Goal: Information Seeking & Learning: Learn about a topic

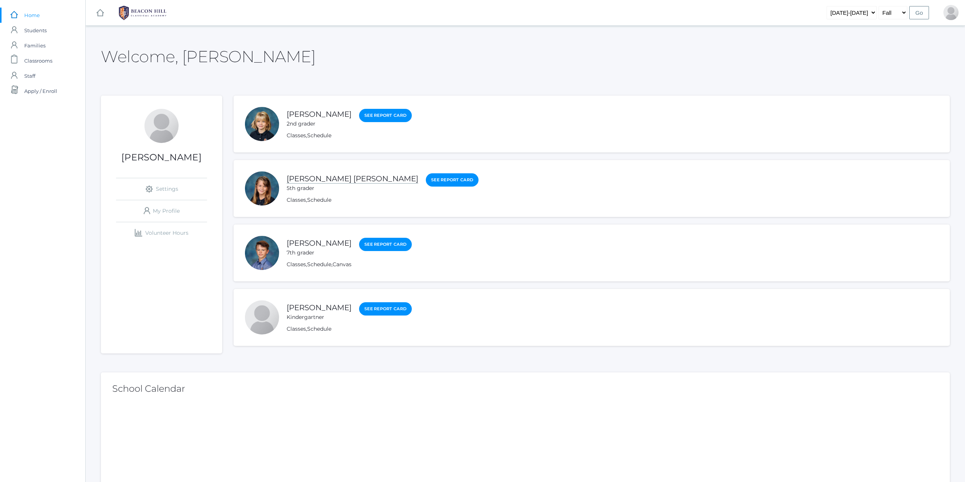
click at [309, 179] on link "[PERSON_NAME] [PERSON_NAME]" at bounding box center [353, 178] width 132 height 9
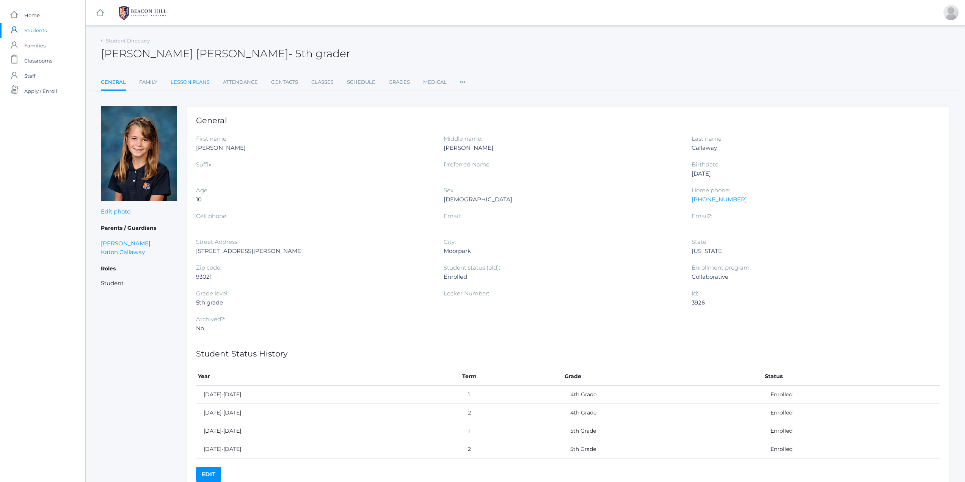
click at [191, 82] on link "Lesson Plans" at bounding box center [190, 82] width 39 height 15
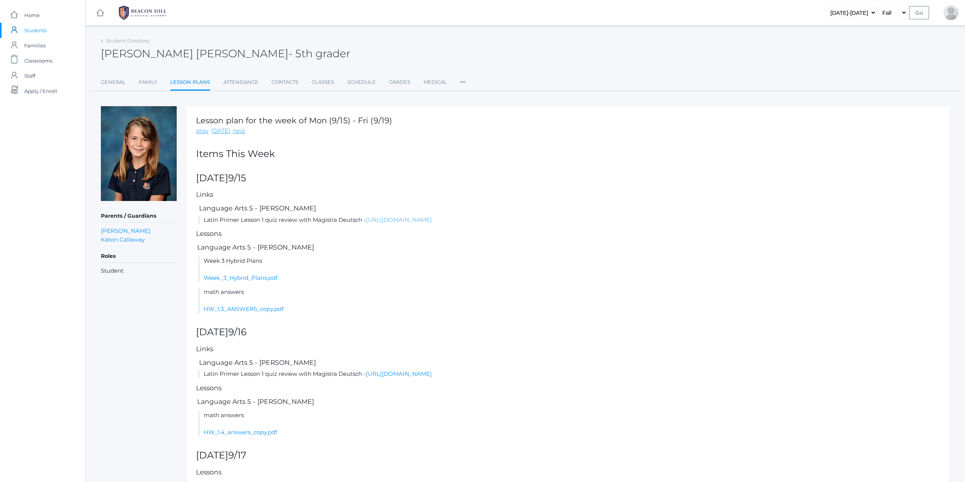
click at [413, 216] on link "[URL][DOMAIN_NAME]" at bounding box center [399, 219] width 66 height 7
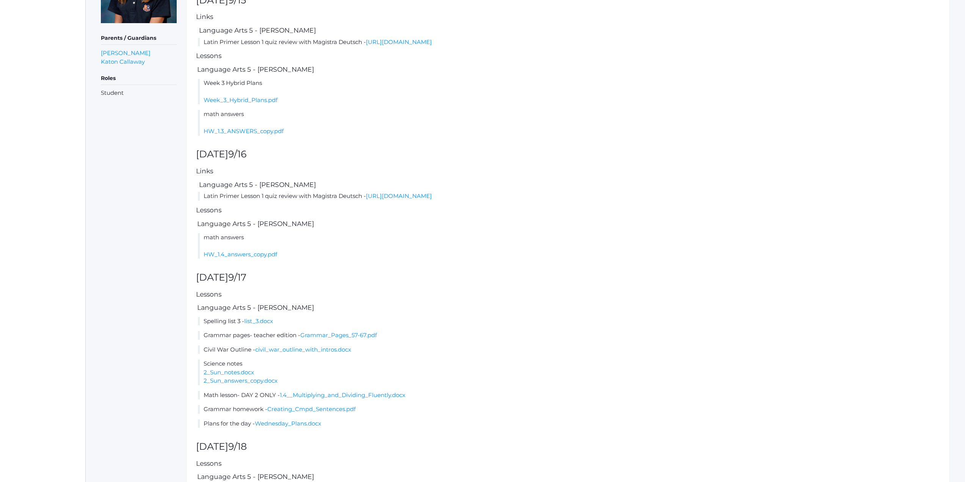
scroll to position [190, 0]
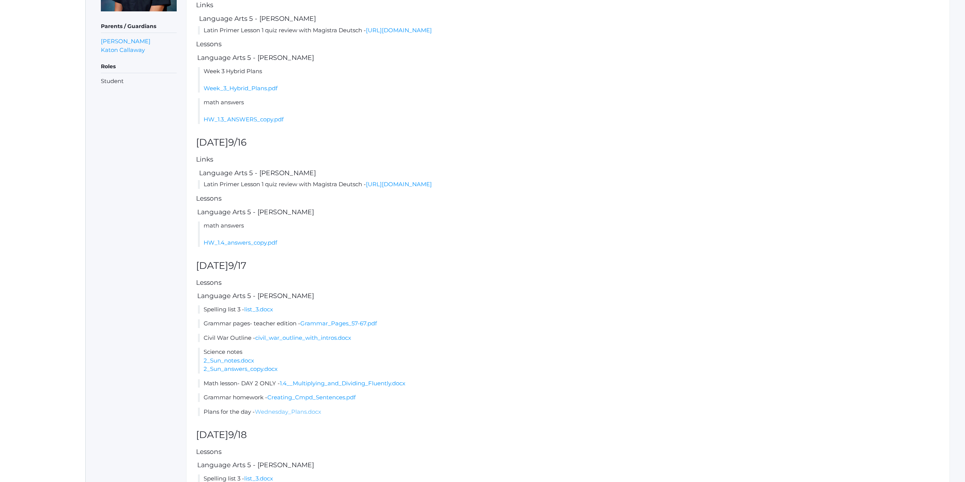
click at [297, 415] on link "Wednesday_Plans.docx" at bounding box center [288, 411] width 66 height 7
click at [284, 409] on link "Wednesday_Plans.docx" at bounding box center [288, 411] width 66 height 7
click at [286, 408] on link "Wednesday_Plans.docx" at bounding box center [288, 411] width 66 height 7
click at [290, 409] on link "Wednesday_Plans.docx" at bounding box center [288, 411] width 66 height 7
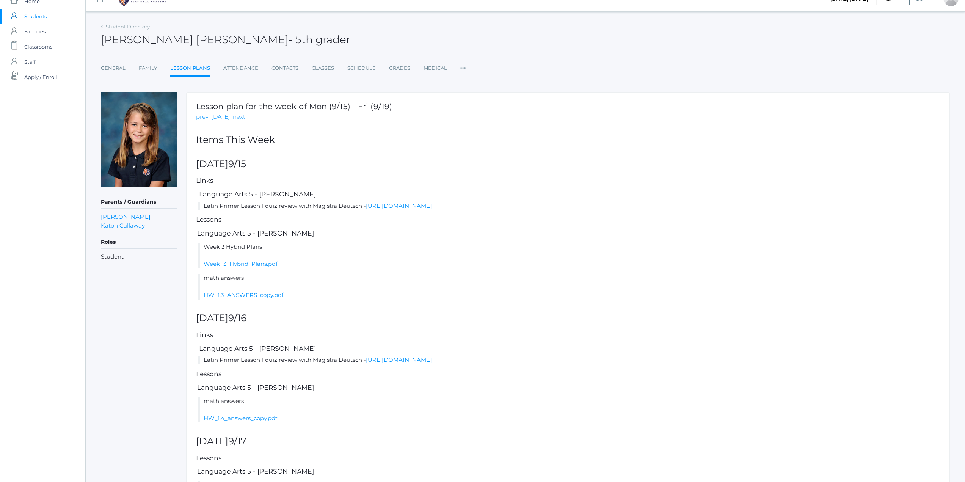
scroll to position [0, 0]
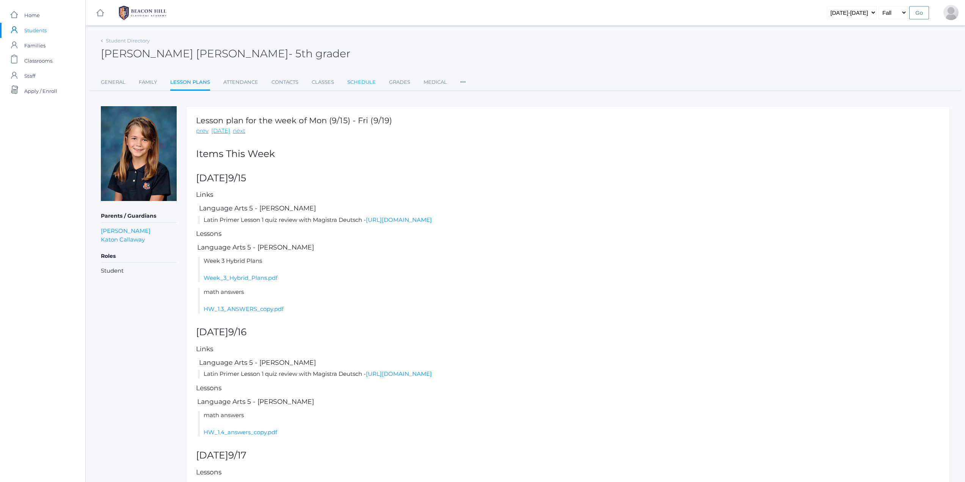
click at [352, 75] on link "Schedule" at bounding box center [361, 82] width 28 height 15
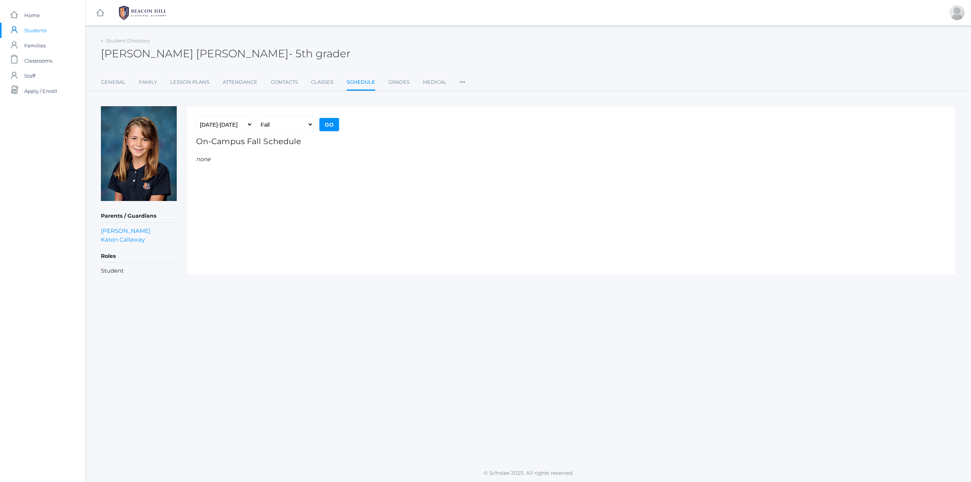
click at [322, 90] on li "Classes" at bounding box center [322, 83] width 22 height 16
click at [342, 67] on div "Student Directory [PERSON_NAME] [PERSON_NAME] - 5th grader [PERSON_NAME] [PERSO…" at bounding box center [528, 63] width 855 height 56
click at [323, 89] on link "Classes" at bounding box center [322, 82] width 22 height 15
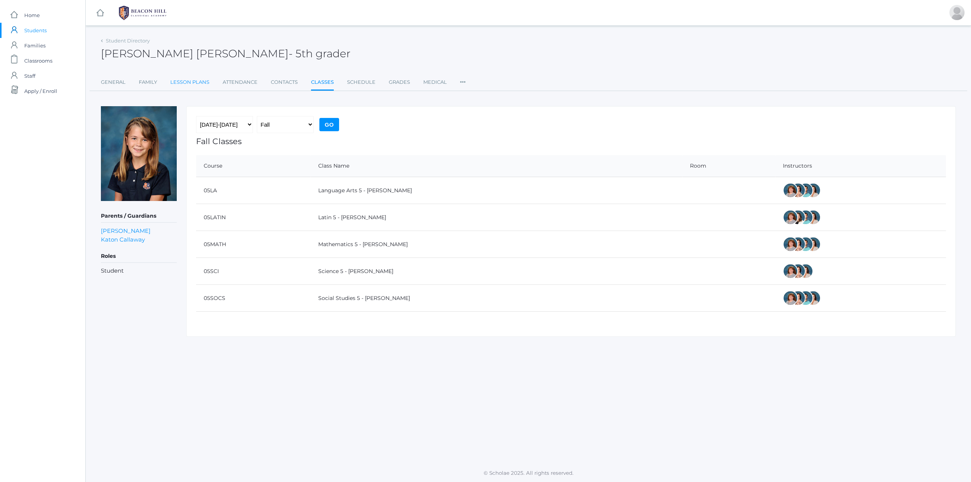
click at [173, 83] on link "Lesson Plans" at bounding box center [189, 82] width 39 height 15
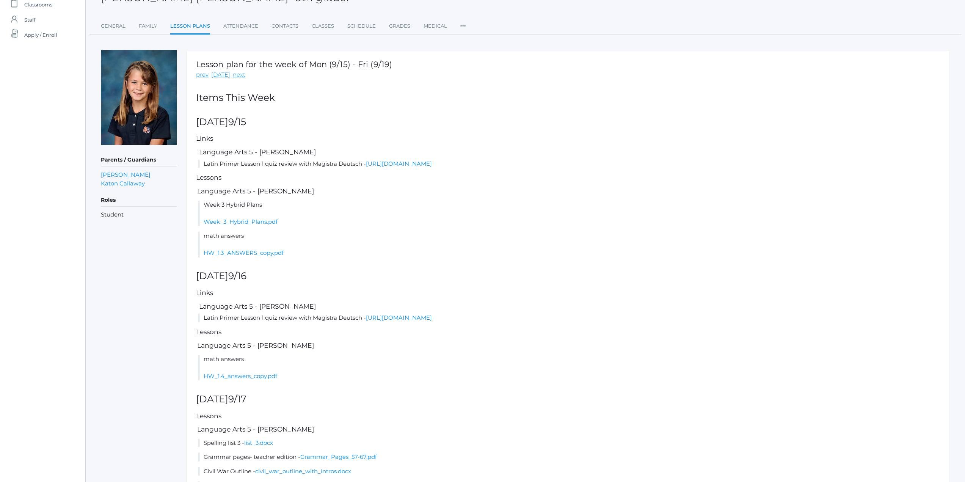
scroll to position [38, 0]
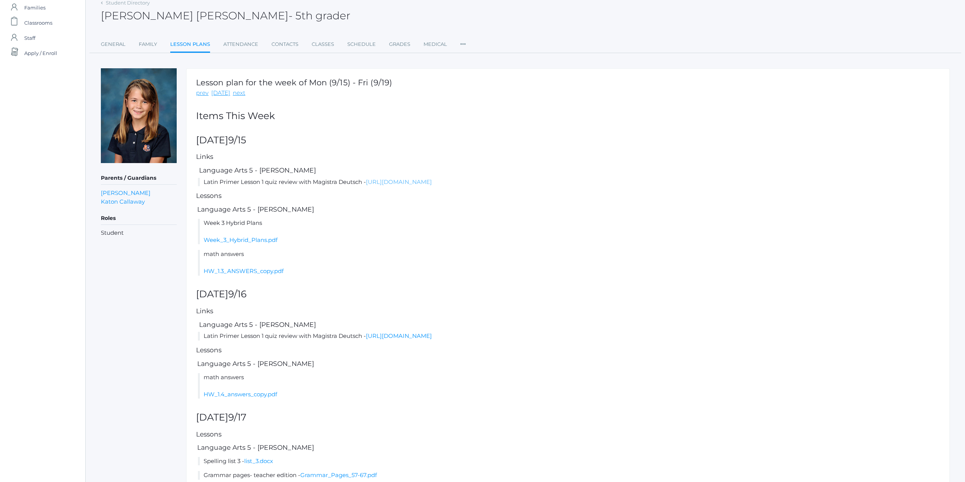
click at [420, 185] on link "[URL][DOMAIN_NAME]" at bounding box center [399, 181] width 66 height 7
